Goal: Download file/media

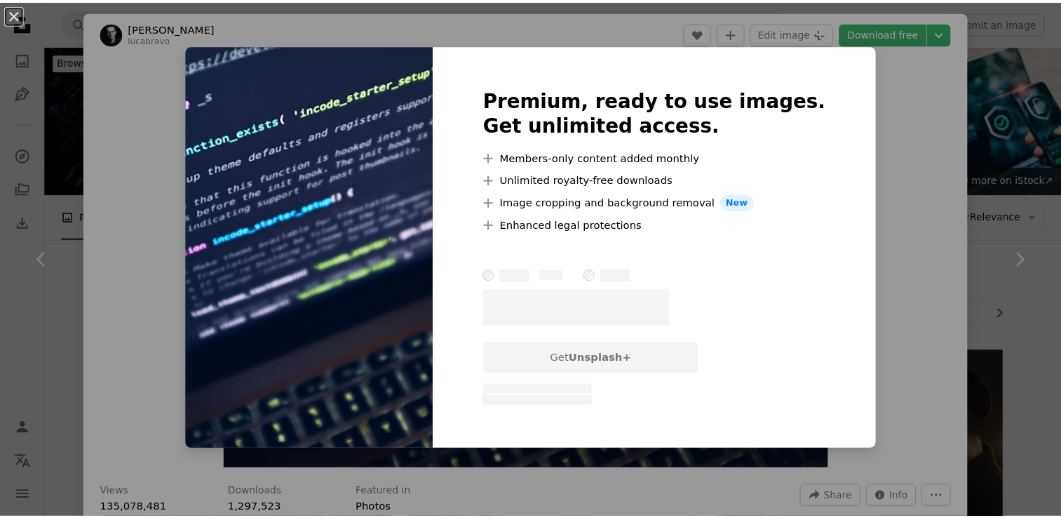
scroll to position [435, 0]
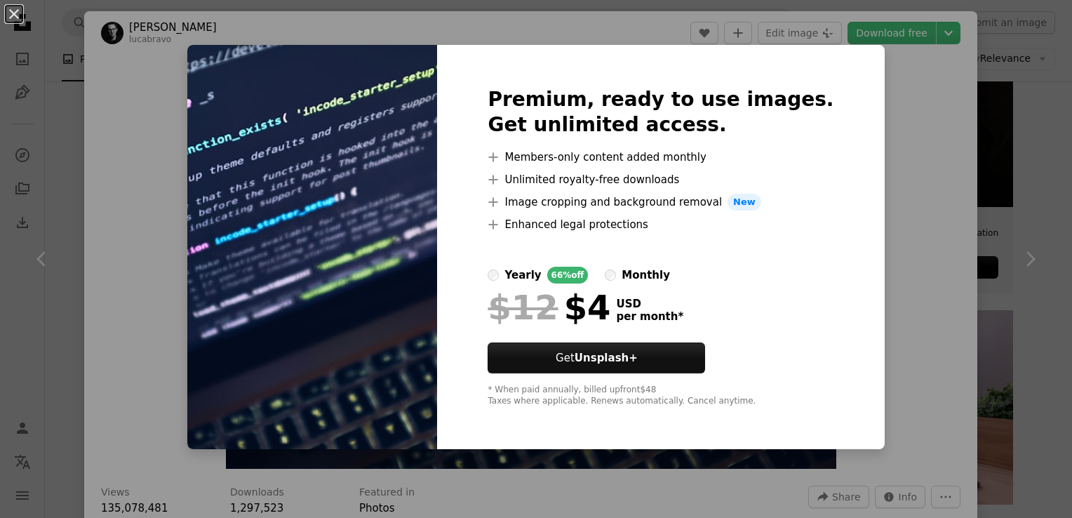
click at [905, 142] on div "An X shape Premium, ready to use images. Get unlimited access. A plus sign Memb…" at bounding box center [536, 259] width 1072 height 518
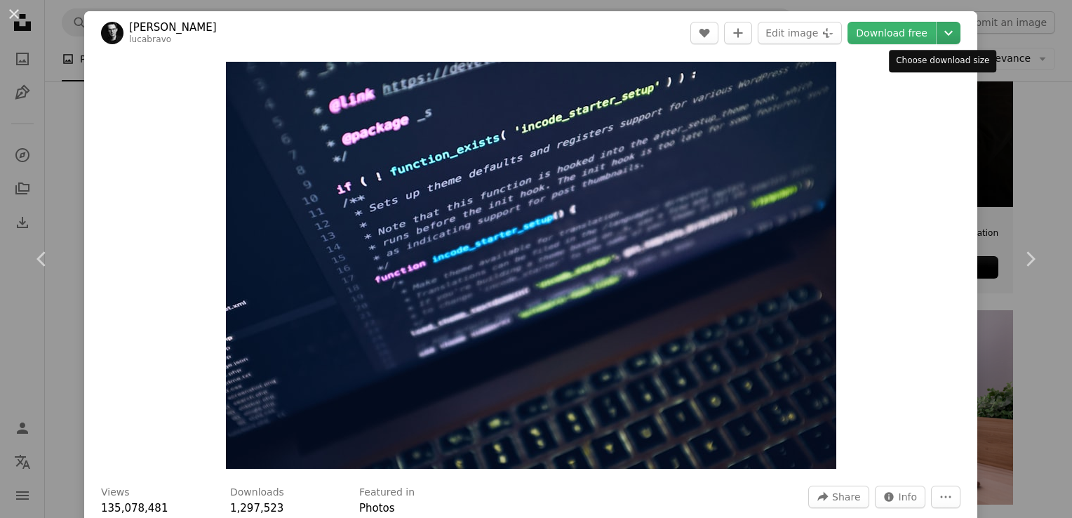
click at [937, 41] on icon "Chevron down" at bounding box center [948, 33] width 22 height 17
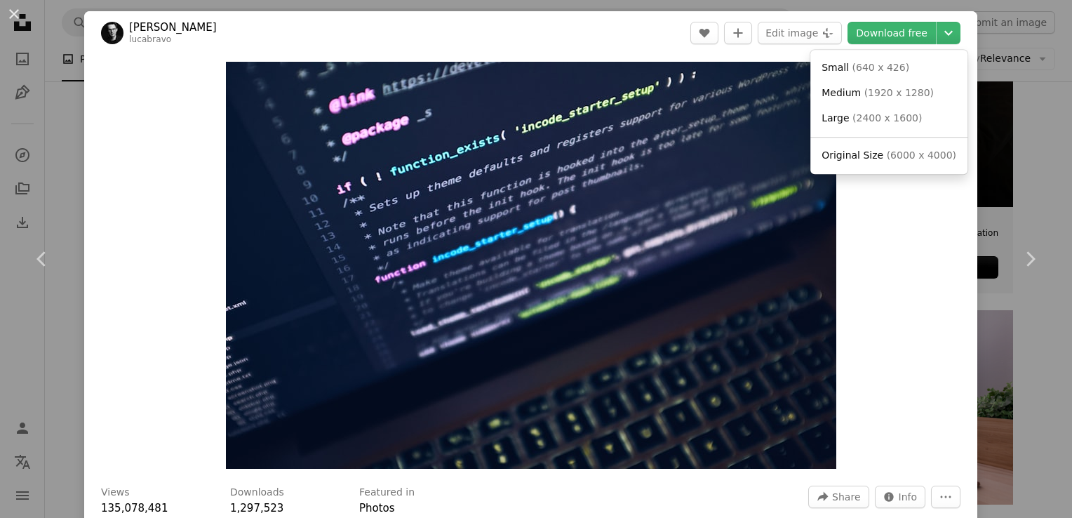
click at [1024, 106] on dialog "An X shape Chevron left Chevron right [PERSON_NAME] lucabravo A heart A plus si…" at bounding box center [536, 259] width 1072 height 518
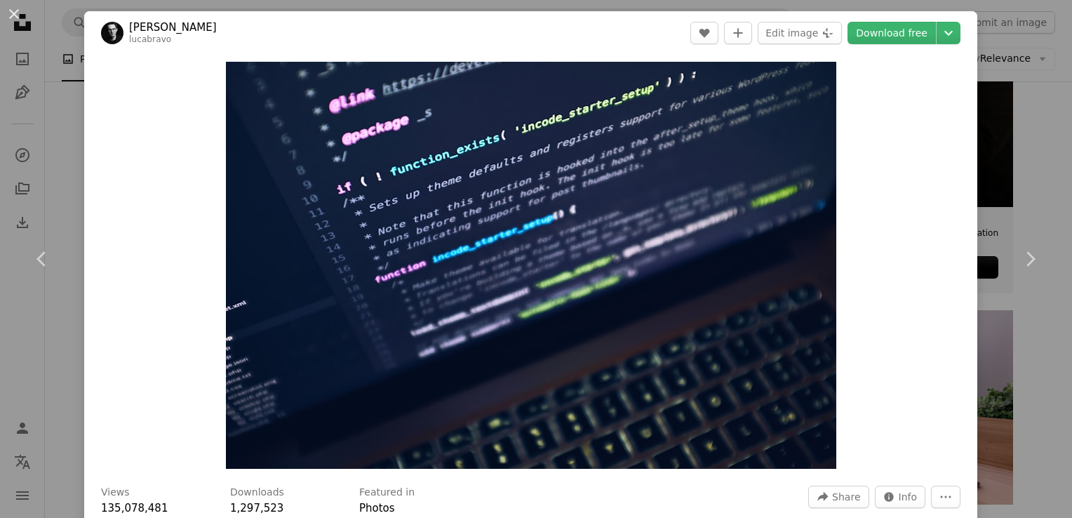
click at [1024, 106] on div "An X shape Chevron left Chevron right [PERSON_NAME] lucabravo A heart A plus si…" at bounding box center [536, 259] width 1072 height 518
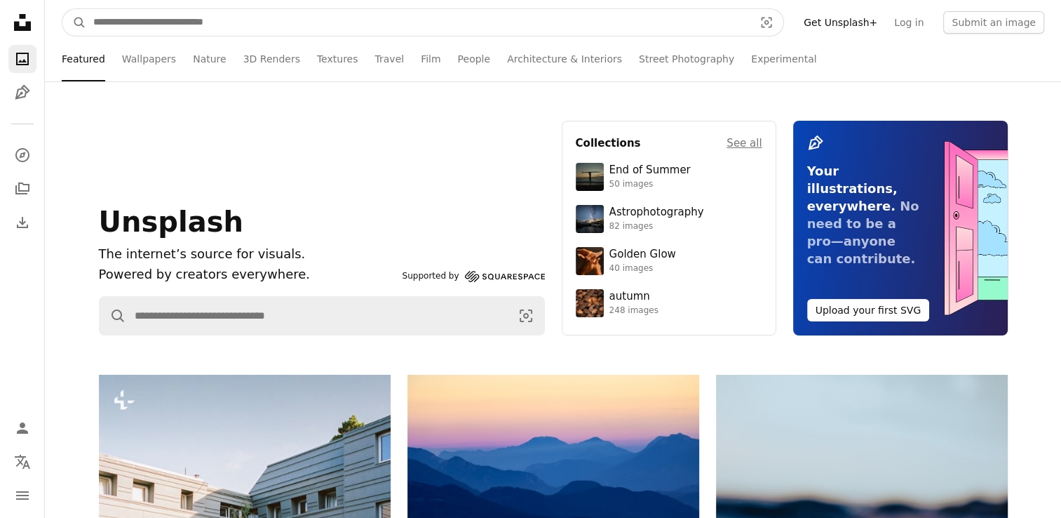
click at [244, 27] on input "Find visuals sitewide" at bounding box center [417, 22] width 663 height 27
